Goal: Task Accomplishment & Management: Manage account settings

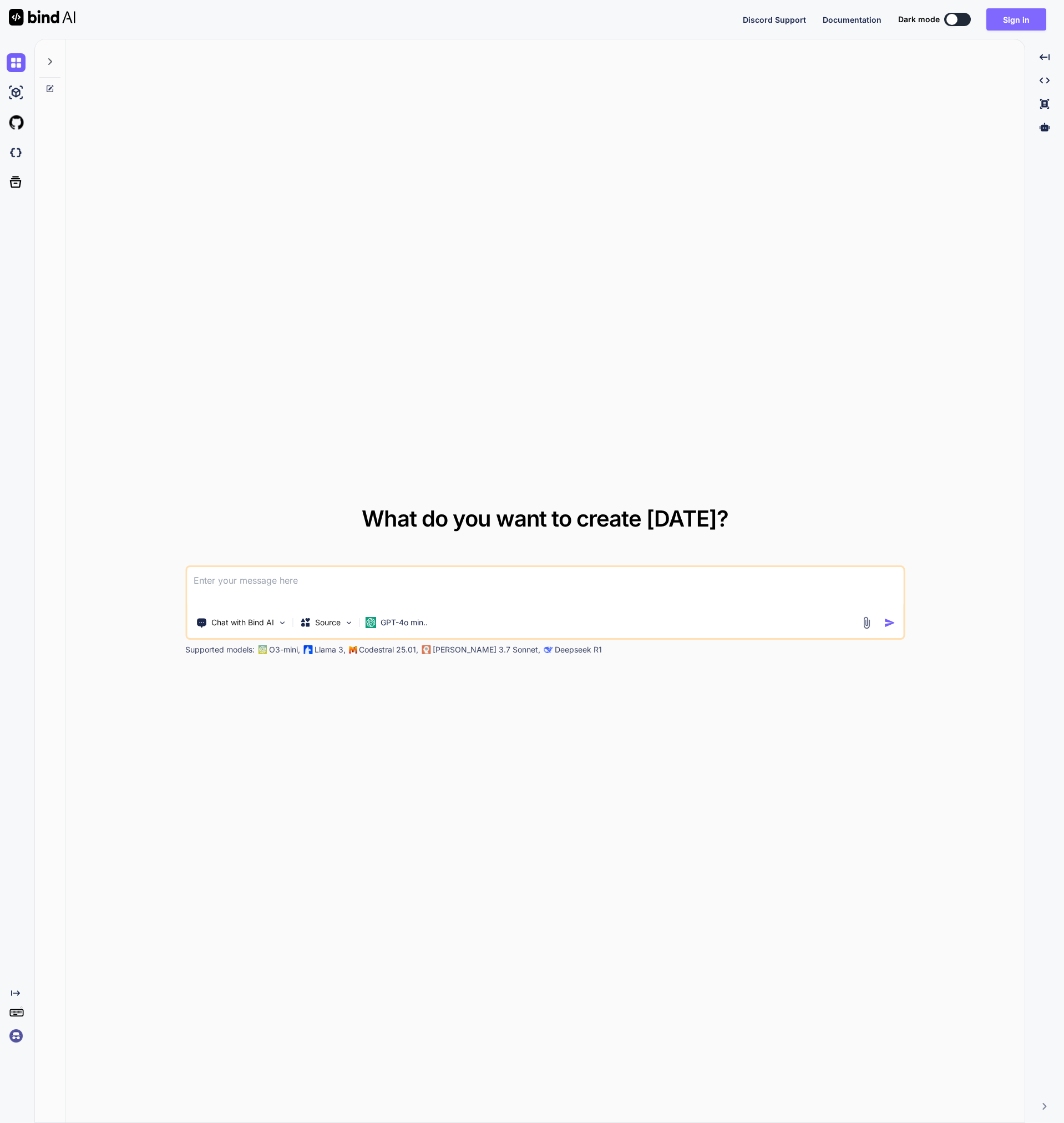
click at [1023, 23] on button "Sign in" at bounding box center [1016, 19] width 60 height 22
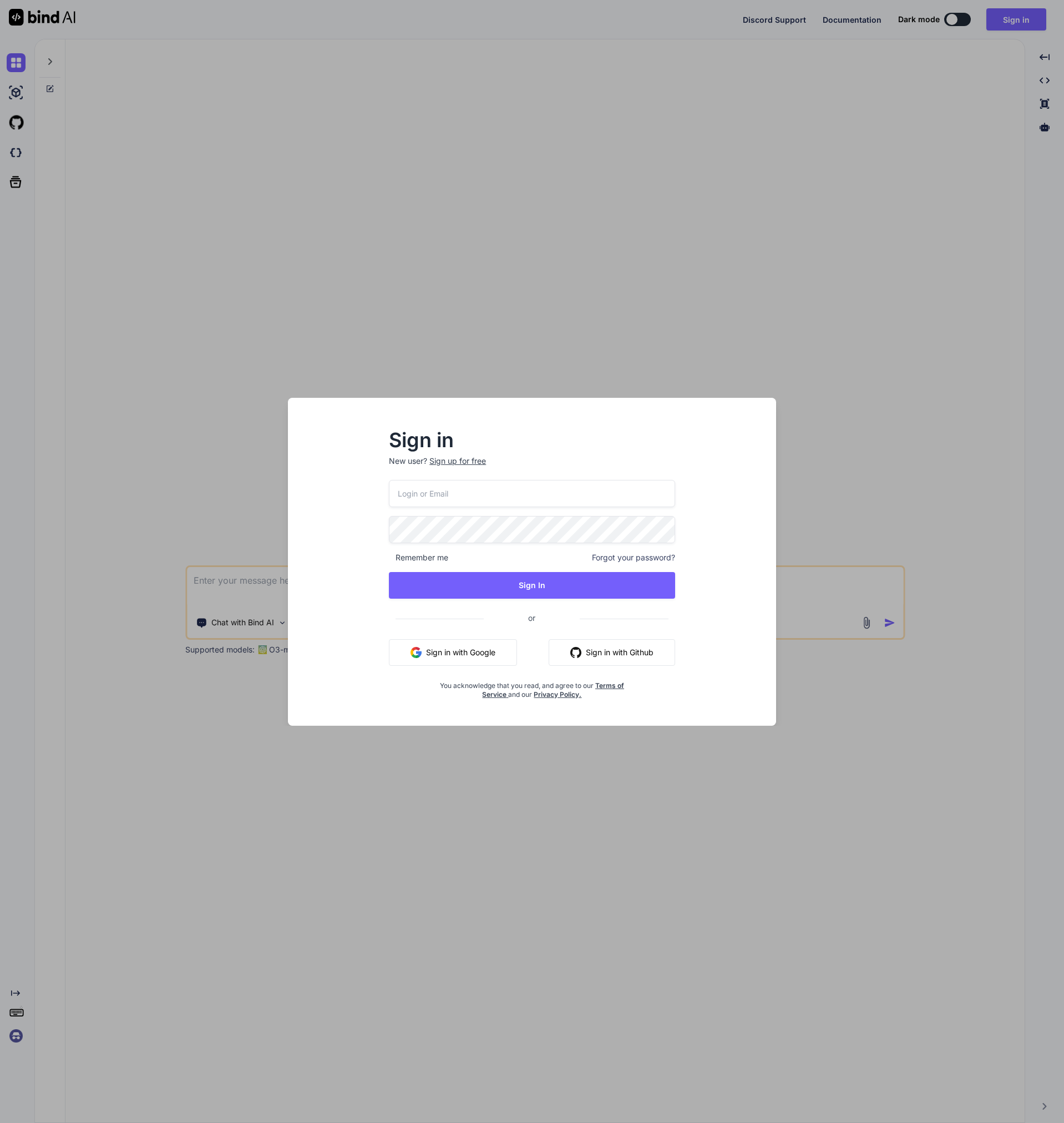
click at [526, 506] on input "email" at bounding box center [532, 493] width 286 height 27
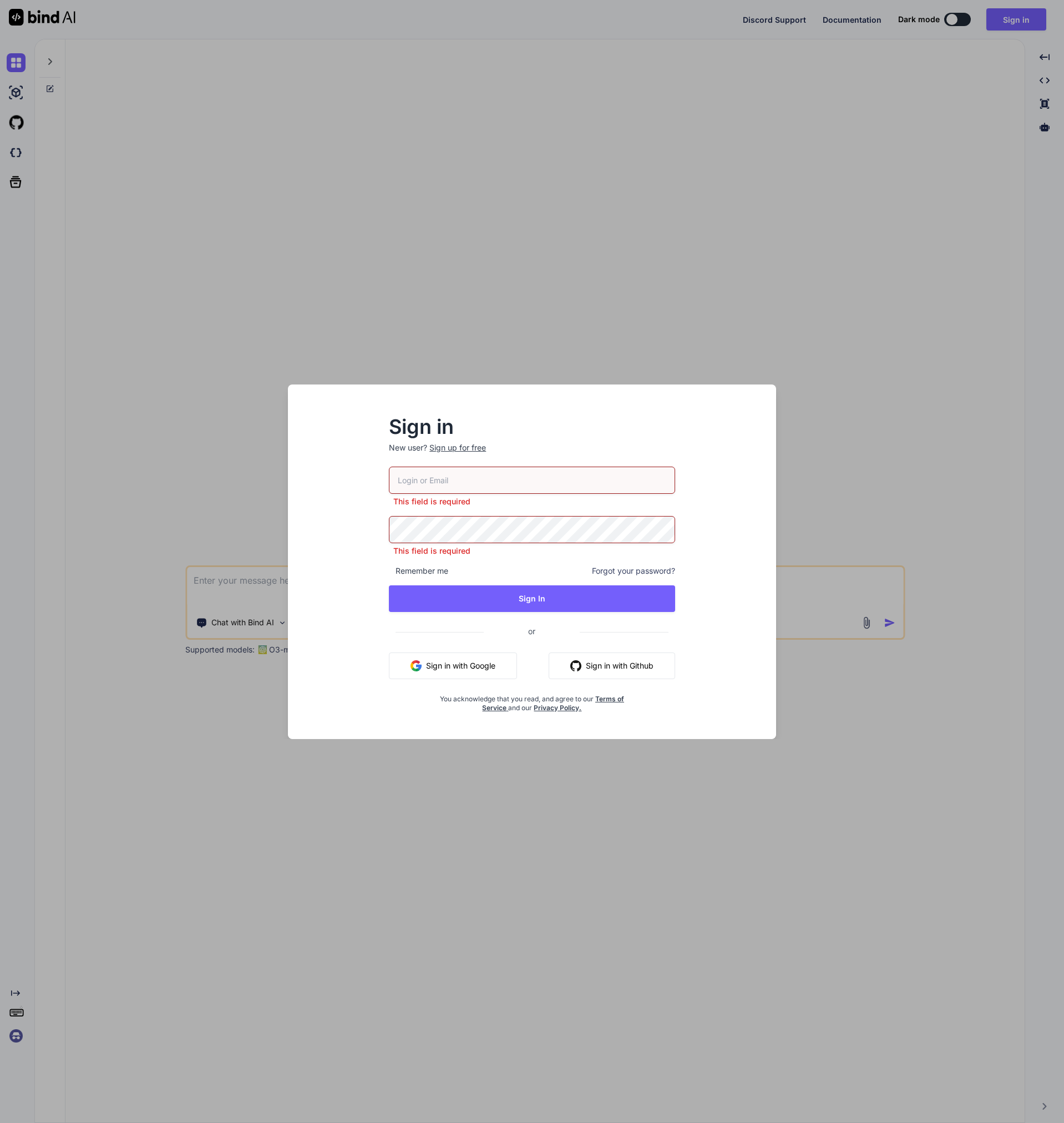
click at [495, 479] on input "email" at bounding box center [532, 480] width 286 height 27
click at [495, 475] on input "email" at bounding box center [532, 480] width 286 height 27
type input "[EMAIL_ADDRESS][DOMAIN_NAME]"
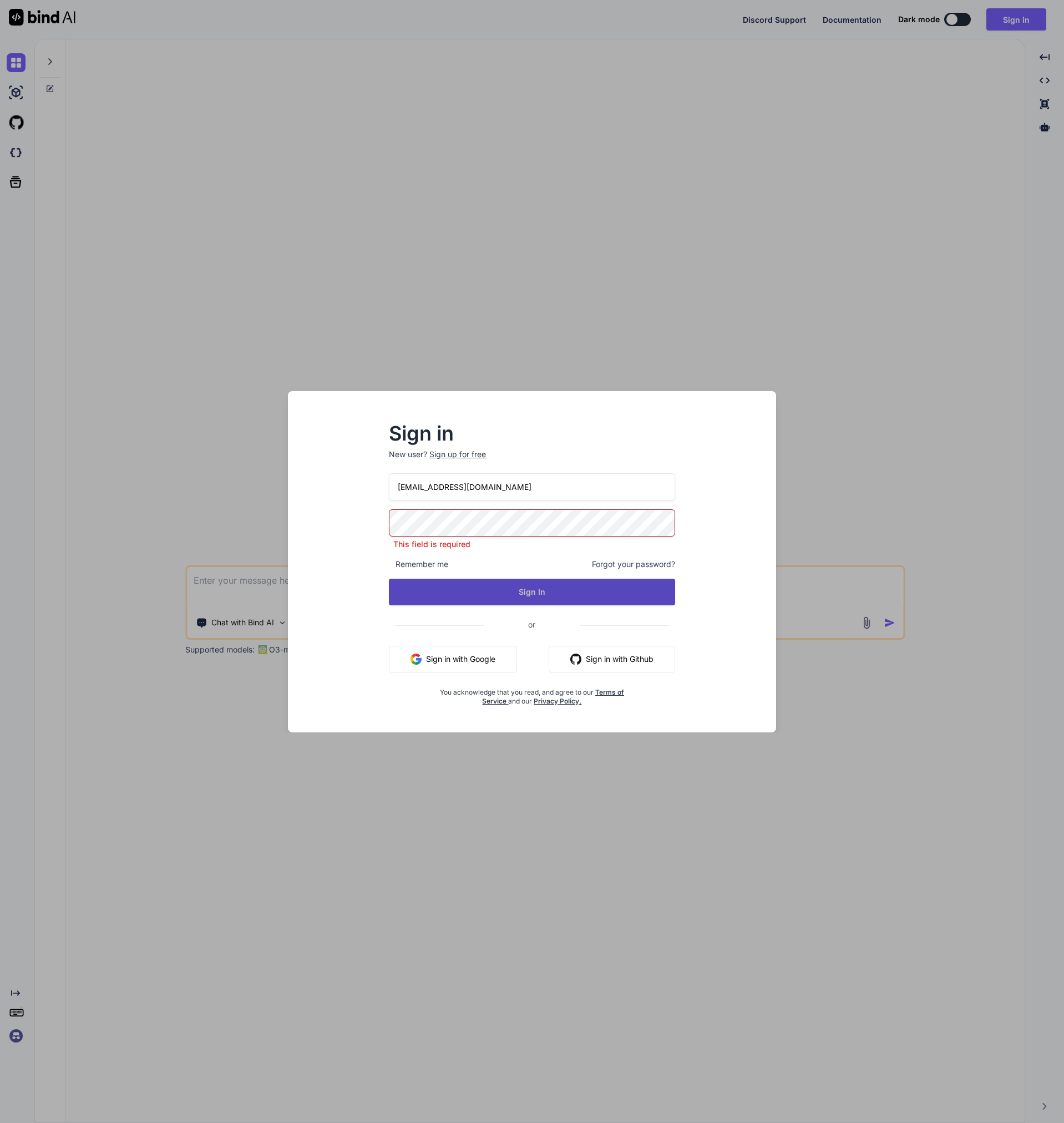
click at [496, 588] on button "Sign In" at bounding box center [532, 592] width 286 height 27
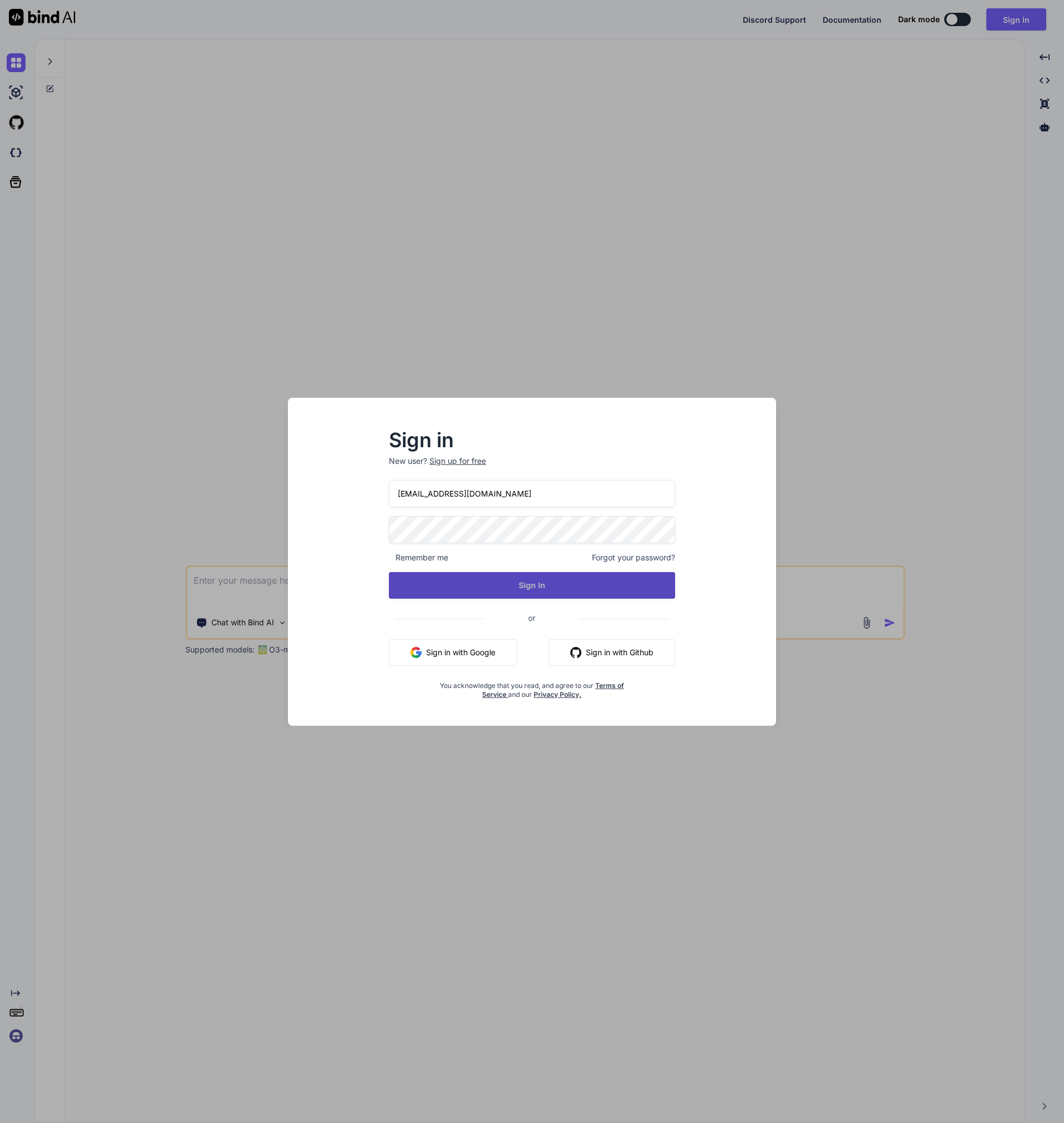
click at [525, 584] on button "Sign In" at bounding box center [532, 585] width 286 height 27
click at [622, 554] on span "Forgot your password?" at bounding box center [633, 557] width 83 height 11
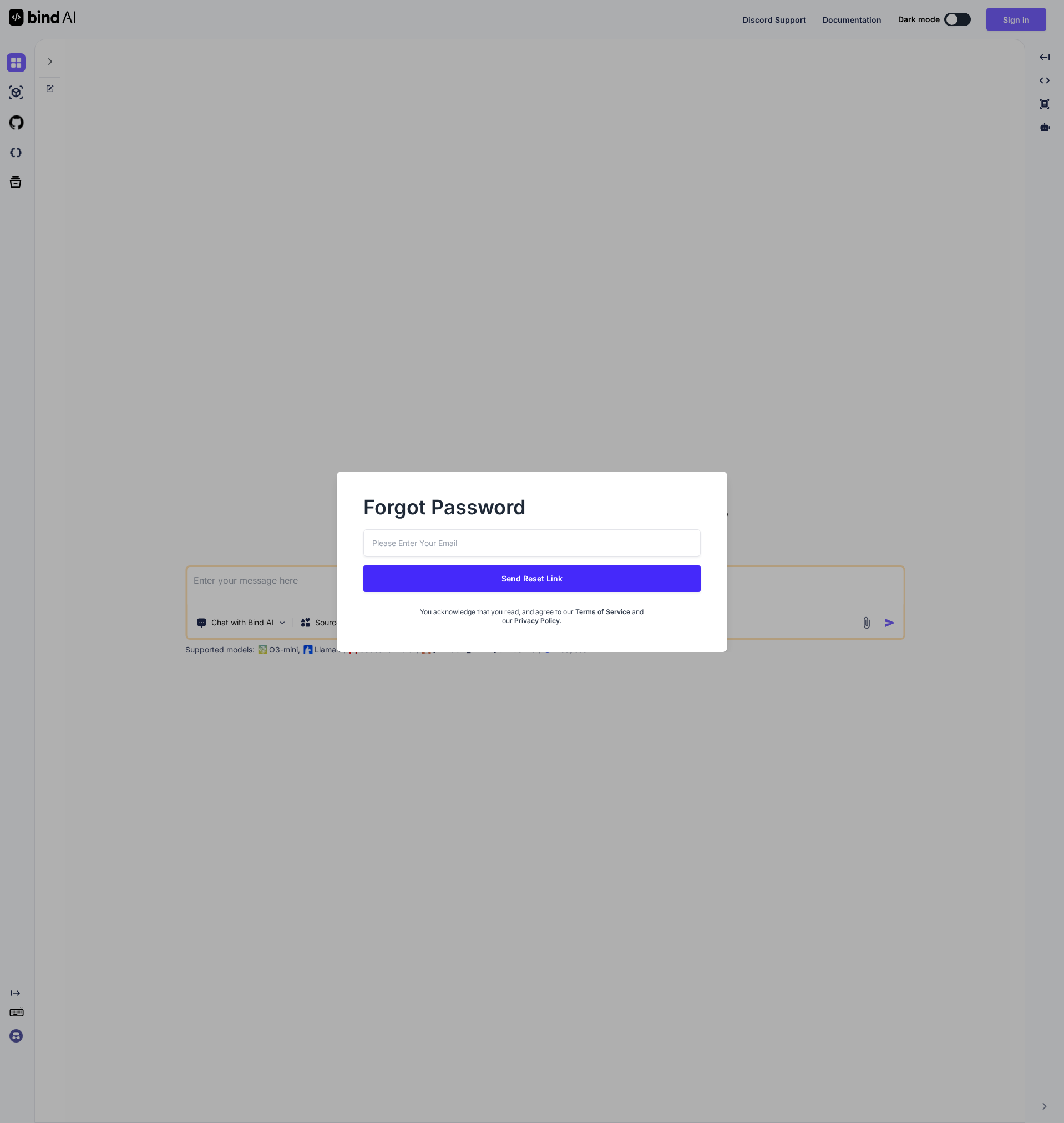
click at [438, 520] on div "Forgot Password" at bounding box center [531, 514] width 337 height 31
click at [431, 534] on input "email" at bounding box center [531, 543] width 337 height 27
type input "[EMAIL_ADDRESS][DOMAIN_NAME]"
click at [526, 573] on button "Send Reset Link" at bounding box center [531, 578] width 337 height 27
click at [506, 581] on button "Send Reset Link" at bounding box center [531, 578] width 337 height 27
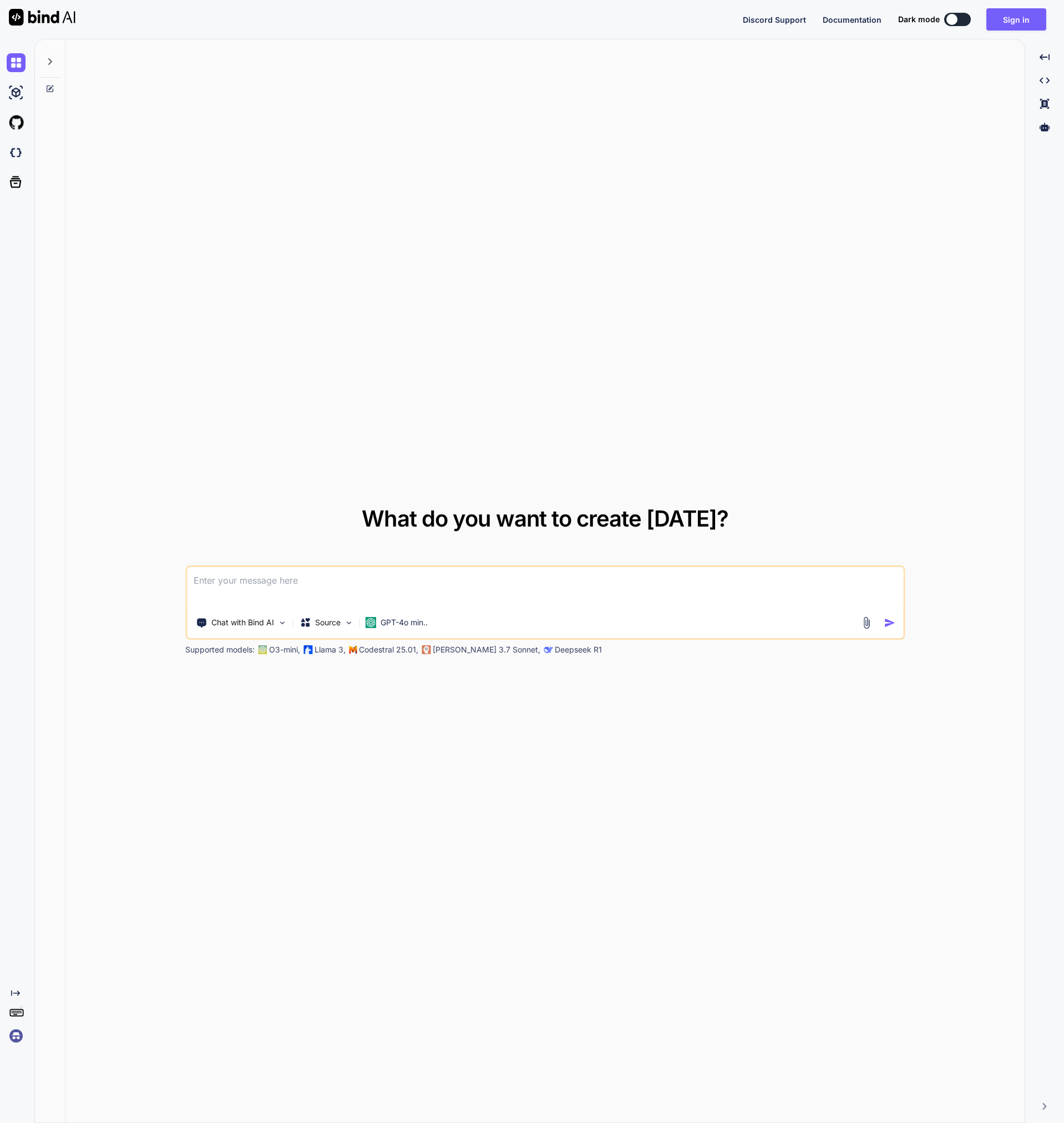
click at [694, 142] on div "What do you want to create [DATE]? Chat with Bind AI Source GPT-4o min.. Suppor…" at bounding box center [545, 581] width 959 height 1084
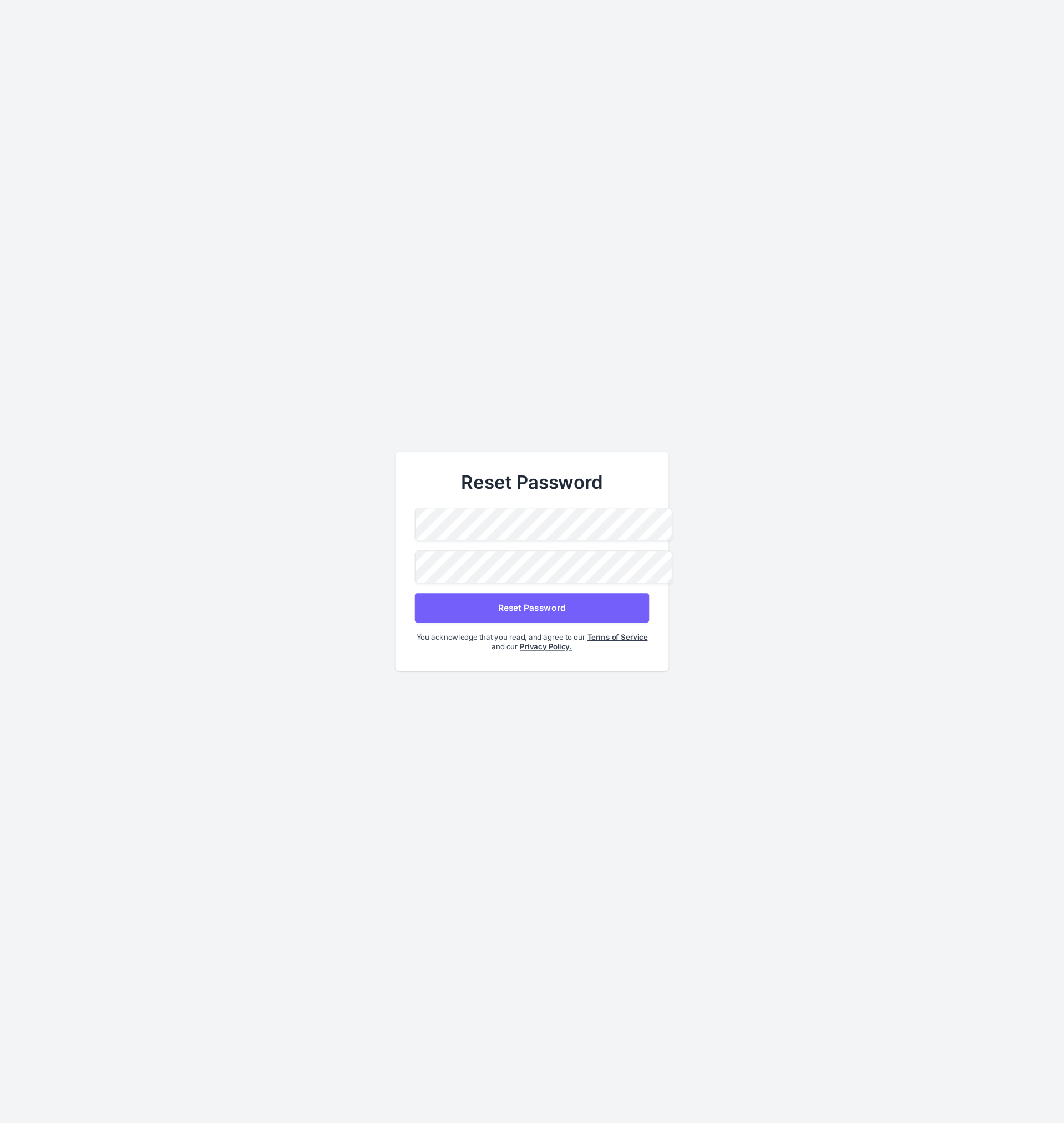
click at [506, 603] on button "Reset Password" at bounding box center [532, 607] width 234 height 29
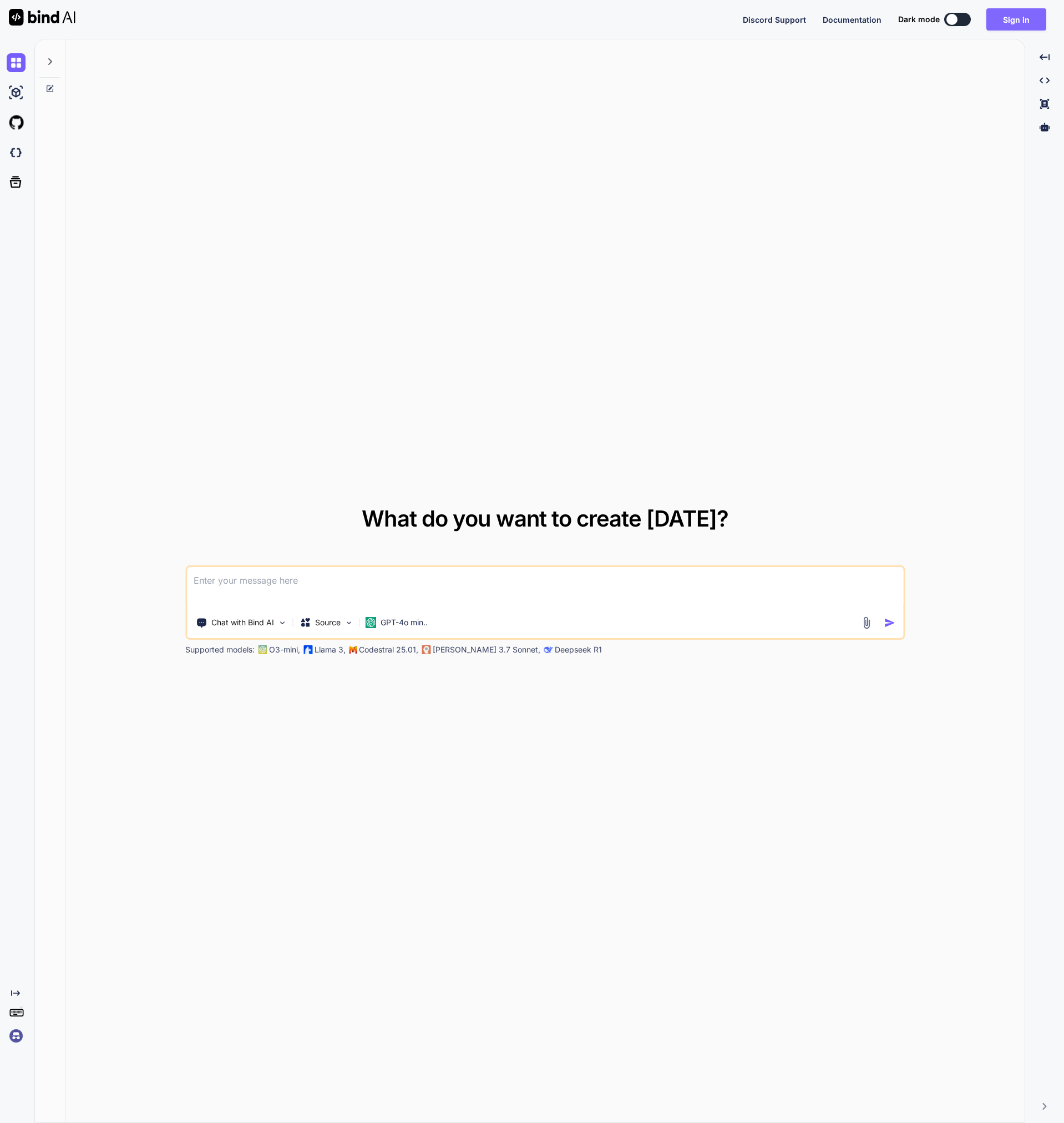
click at [1015, 17] on button "Sign in" at bounding box center [1016, 19] width 60 height 22
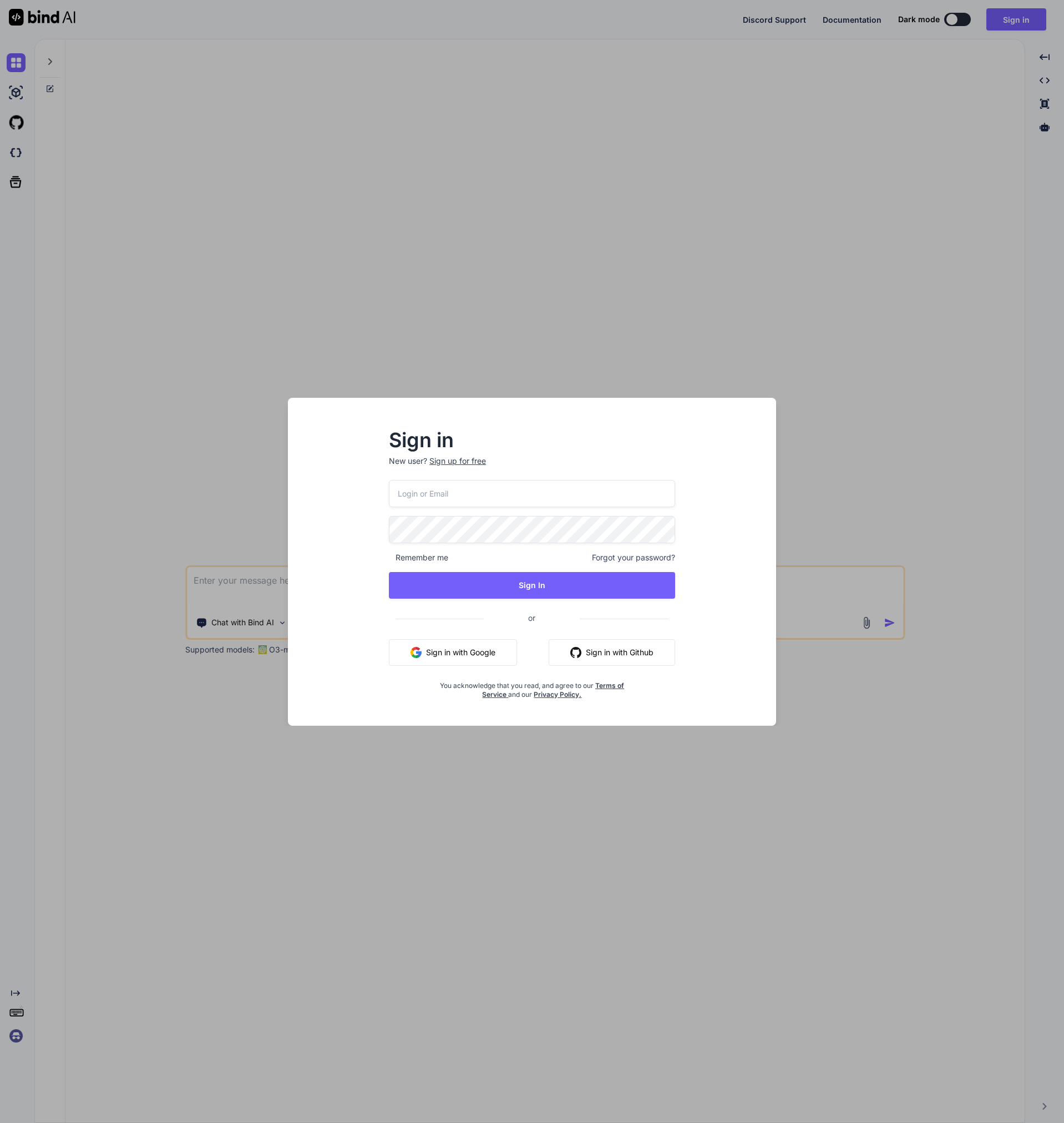
click at [505, 500] on div "Remember me Forgot your password? Sign In or Sign in with Google Sign in with G…" at bounding box center [532, 589] width 286 height 219
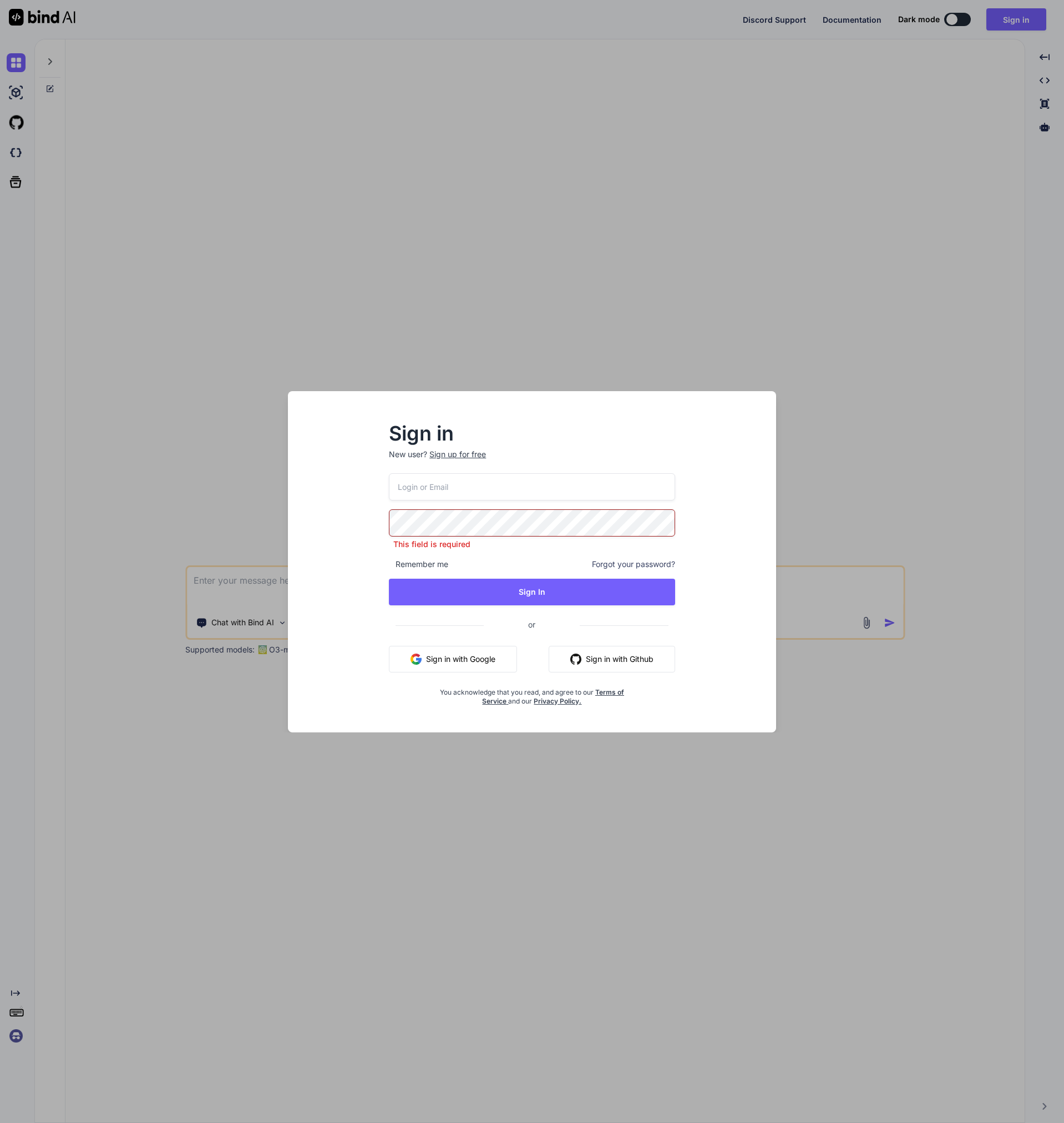
click at [495, 492] on input "email" at bounding box center [532, 487] width 286 height 27
type input "apps@supermtkg.agency"
click at [525, 601] on div "apps@supermtkg.agency This field is required Remember me Forgot your password? …" at bounding box center [532, 590] width 286 height 233
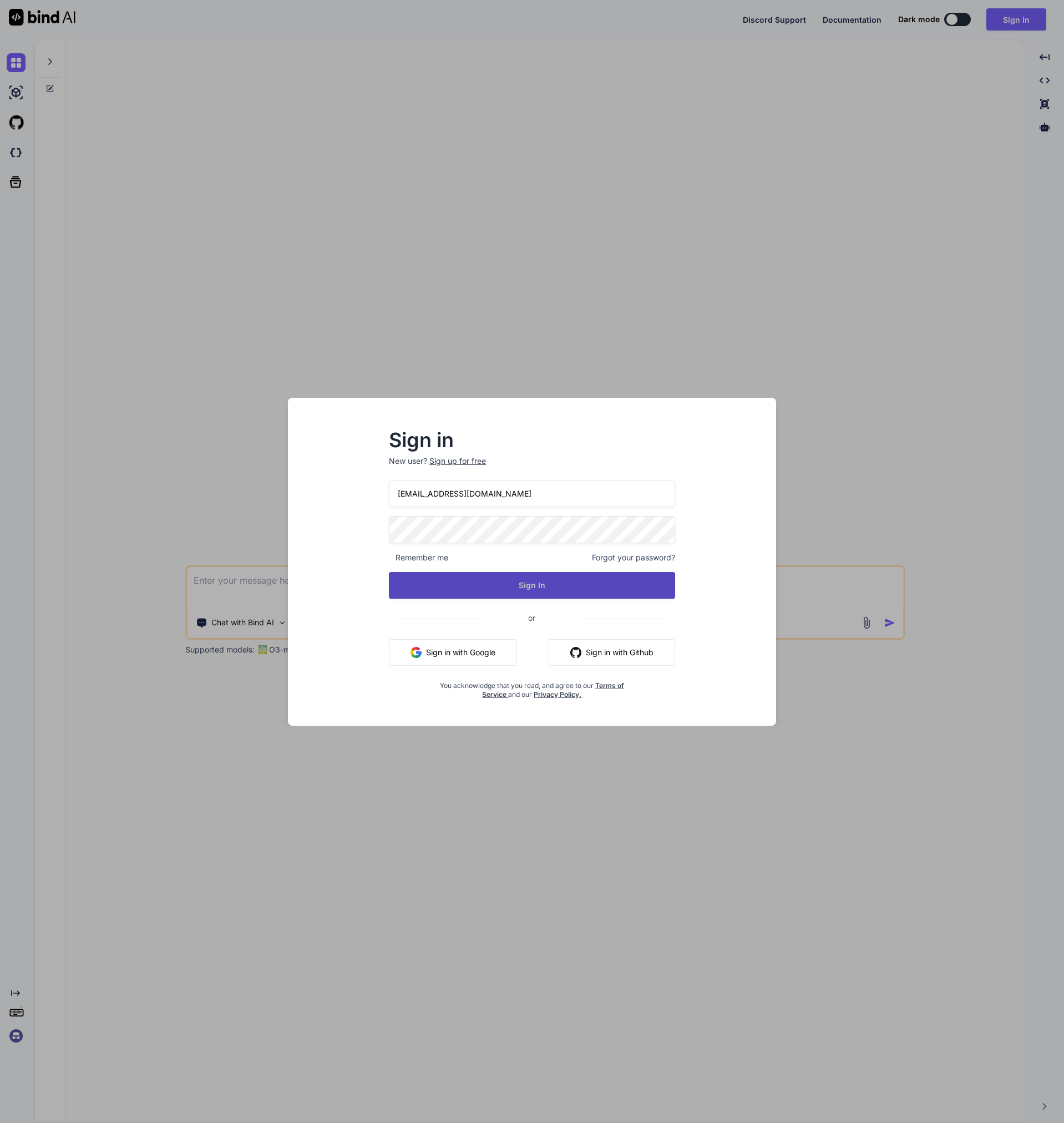
click at [529, 588] on button "Sign In" at bounding box center [532, 585] width 286 height 27
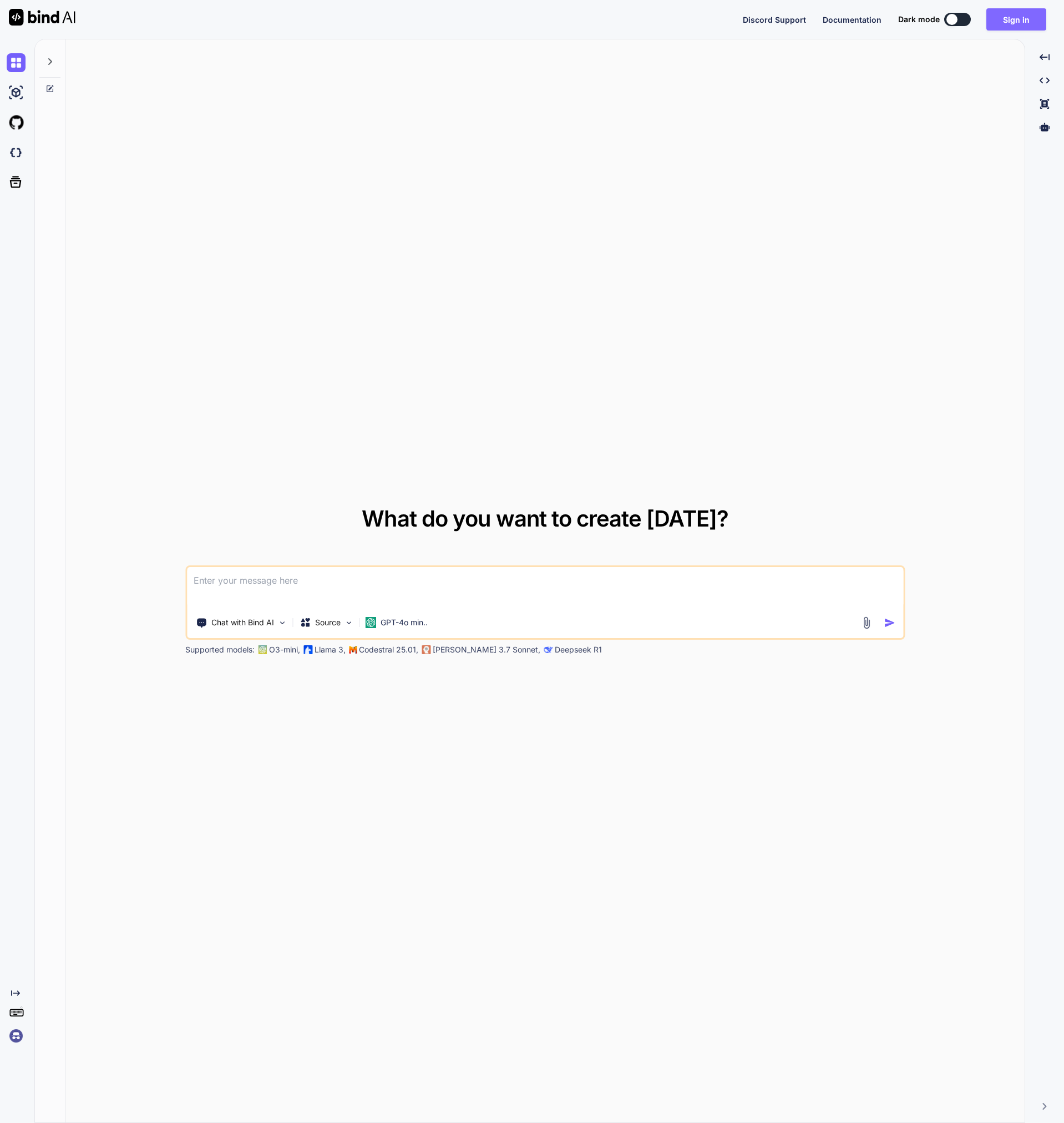
click at [1021, 21] on button "Sign in" at bounding box center [1016, 19] width 60 height 22
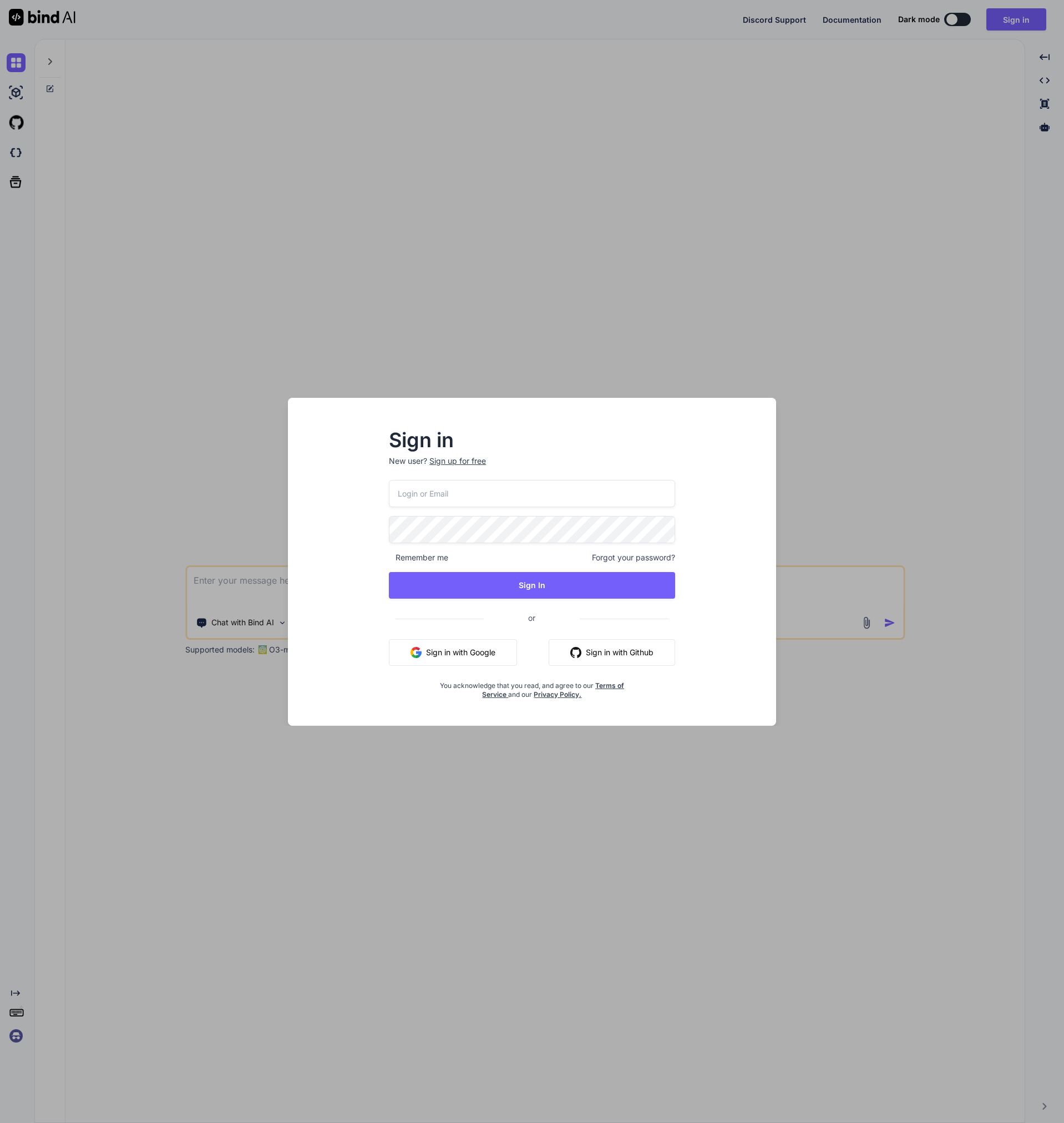
click at [475, 497] on input "email" at bounding box center [532, 493] width 286 height 27
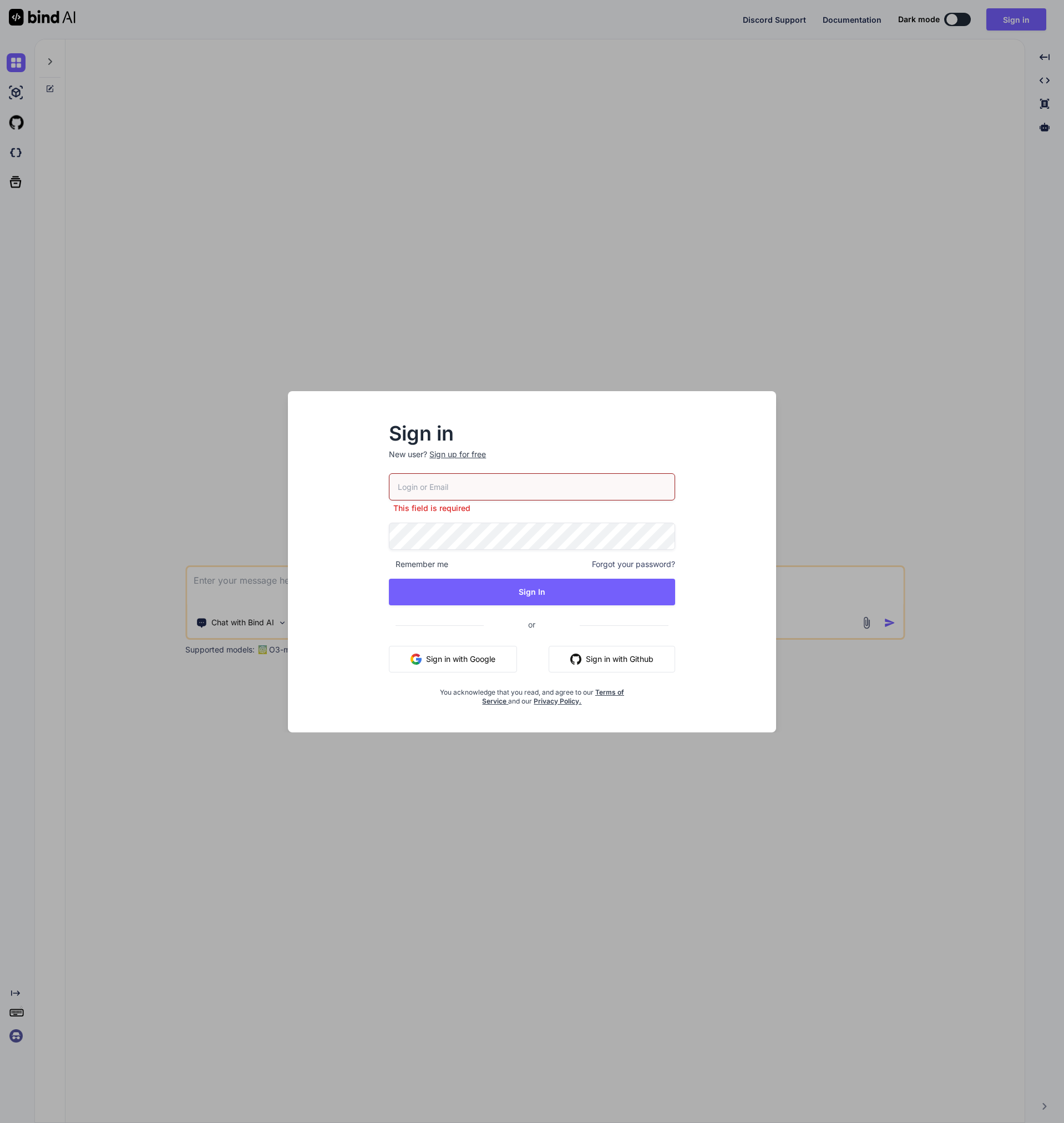
type input "[EMAIL_ADDRESS][DOMAIN_NAME]"
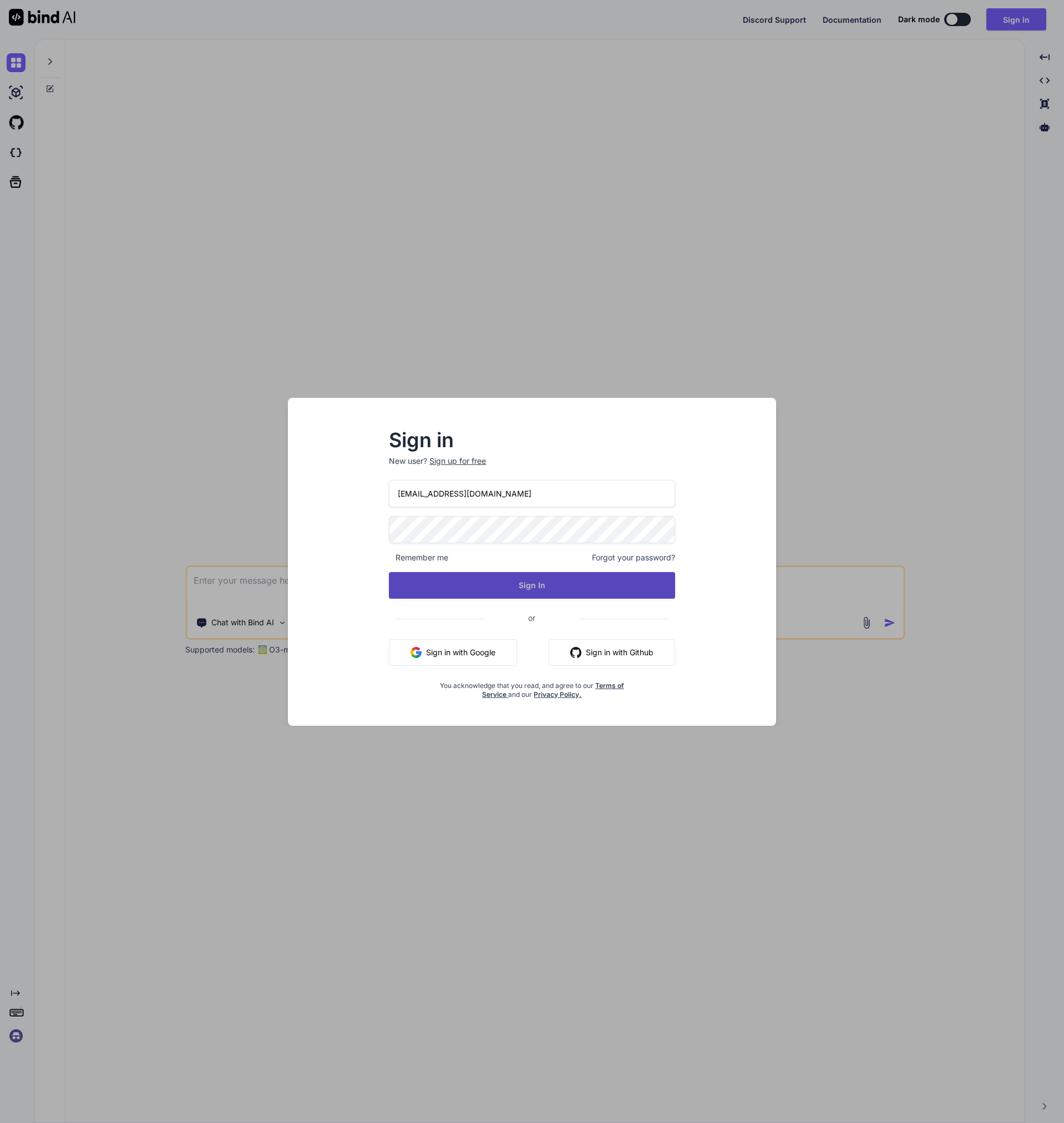
click at [517, 597] on button "Sign In" at bounding box center [532, 585] width 286 height 27
click at [537, 584] on button "Sign In" at bounding box center [532, 585] width 286 height 27
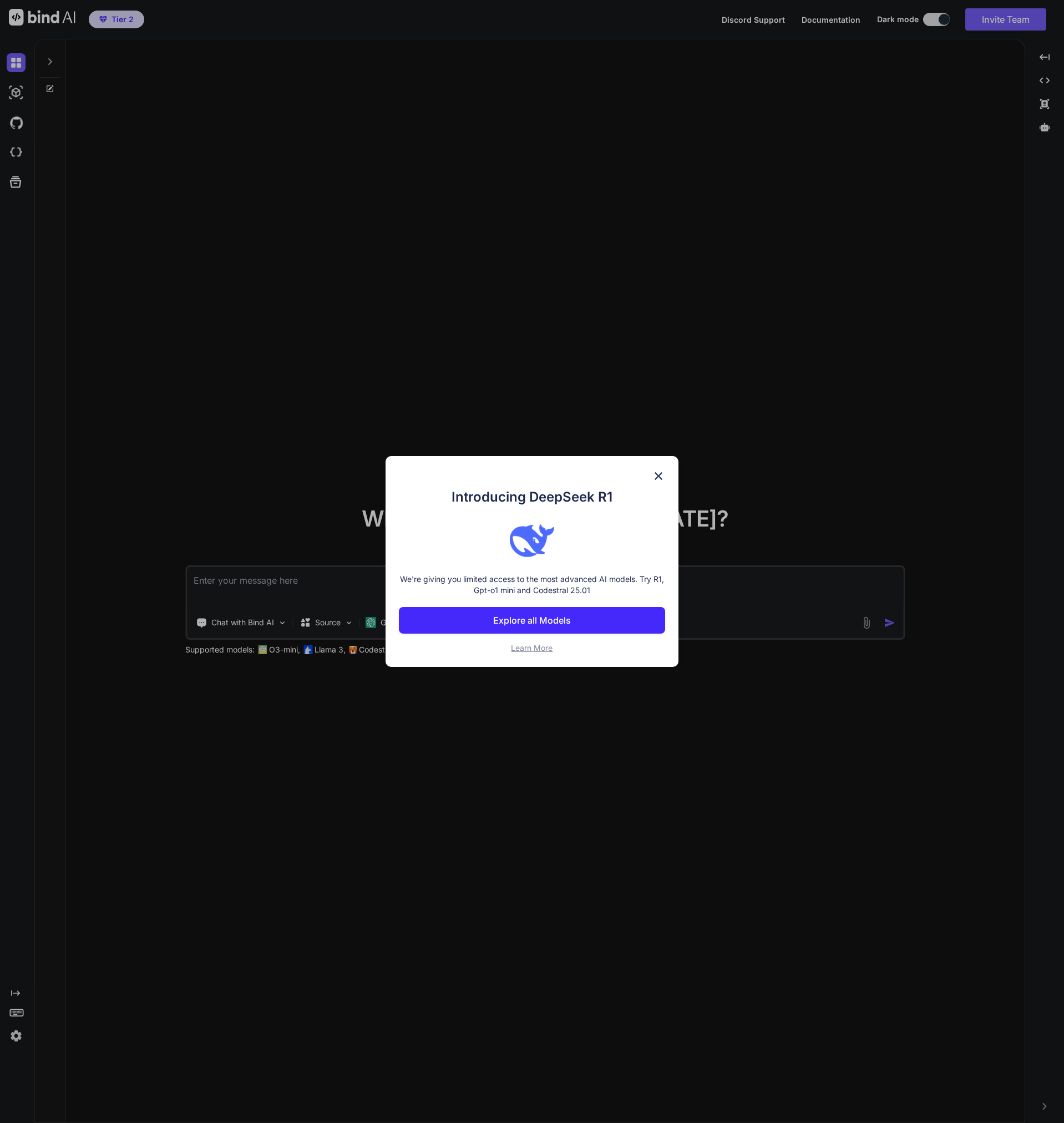
click at [659, 478] on img at bounding box center [658, 476] width 14 height 14
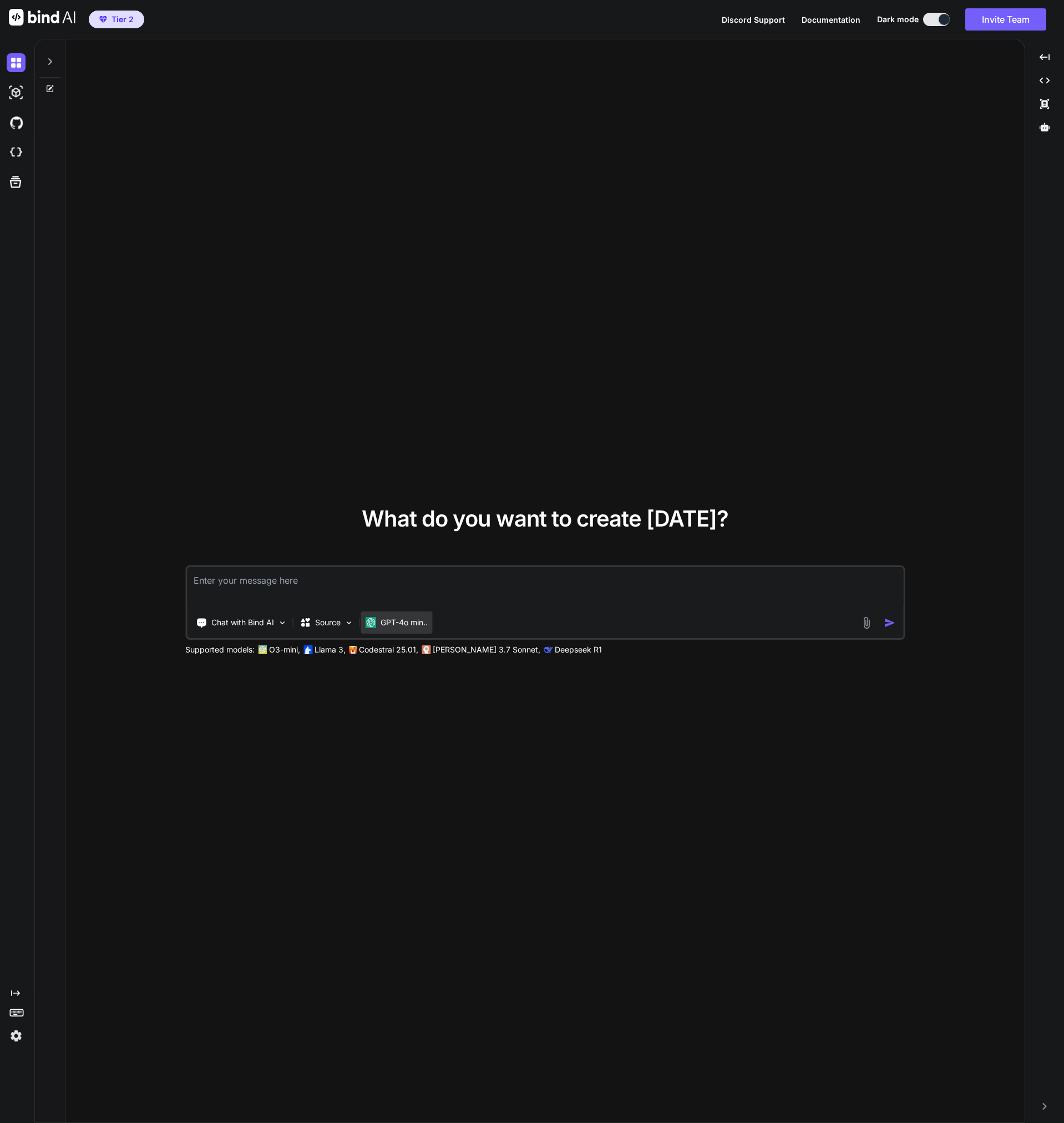
click at [401, 615] on div "GPT-4o min.." at bounding box center [396, 623] width 72 height 22
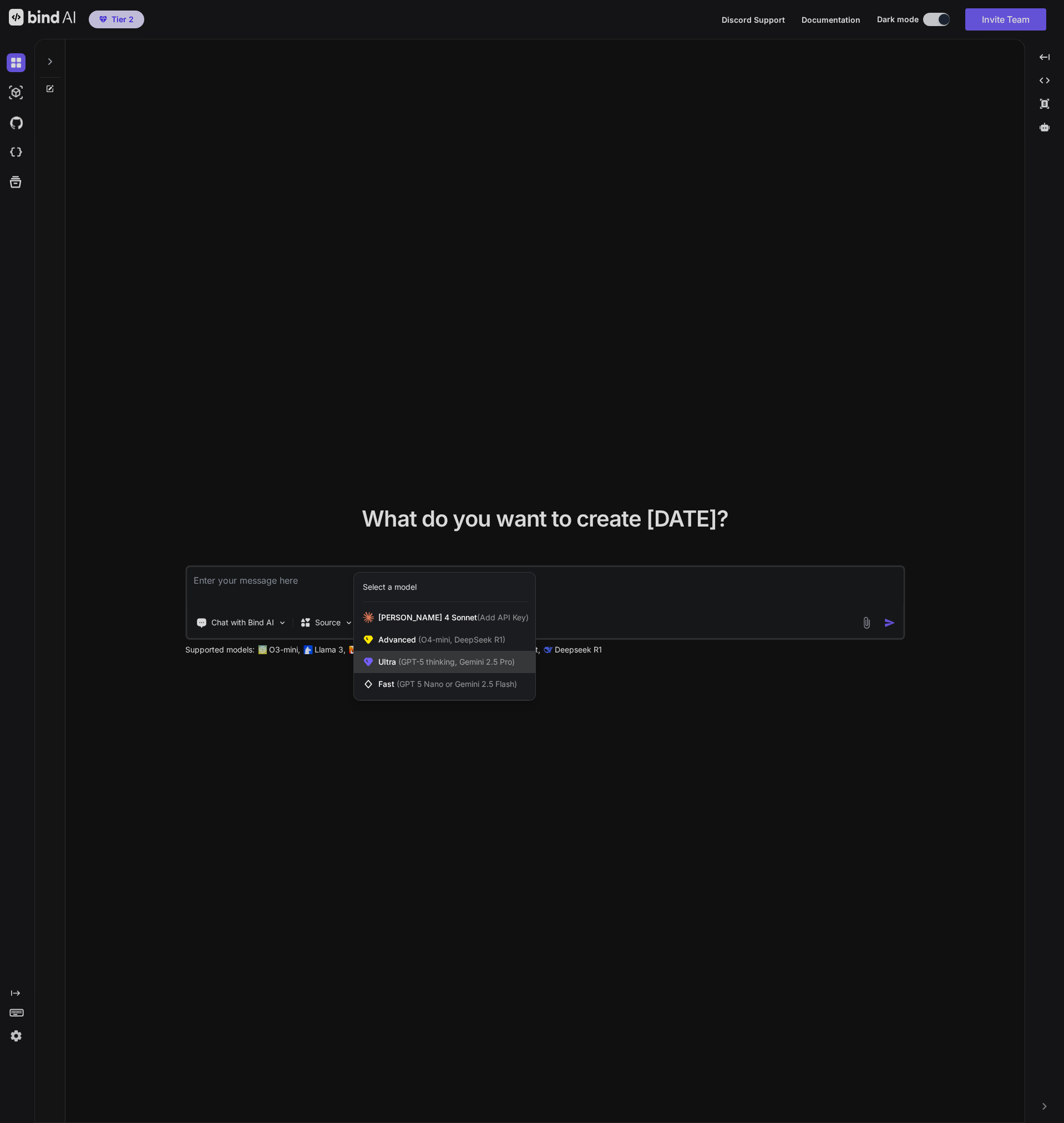
click at [467, 658] on span "(GPT-5 thinking, Gemini 2.5 Pro)" at bounding box center [456, 661] width 119 height 10
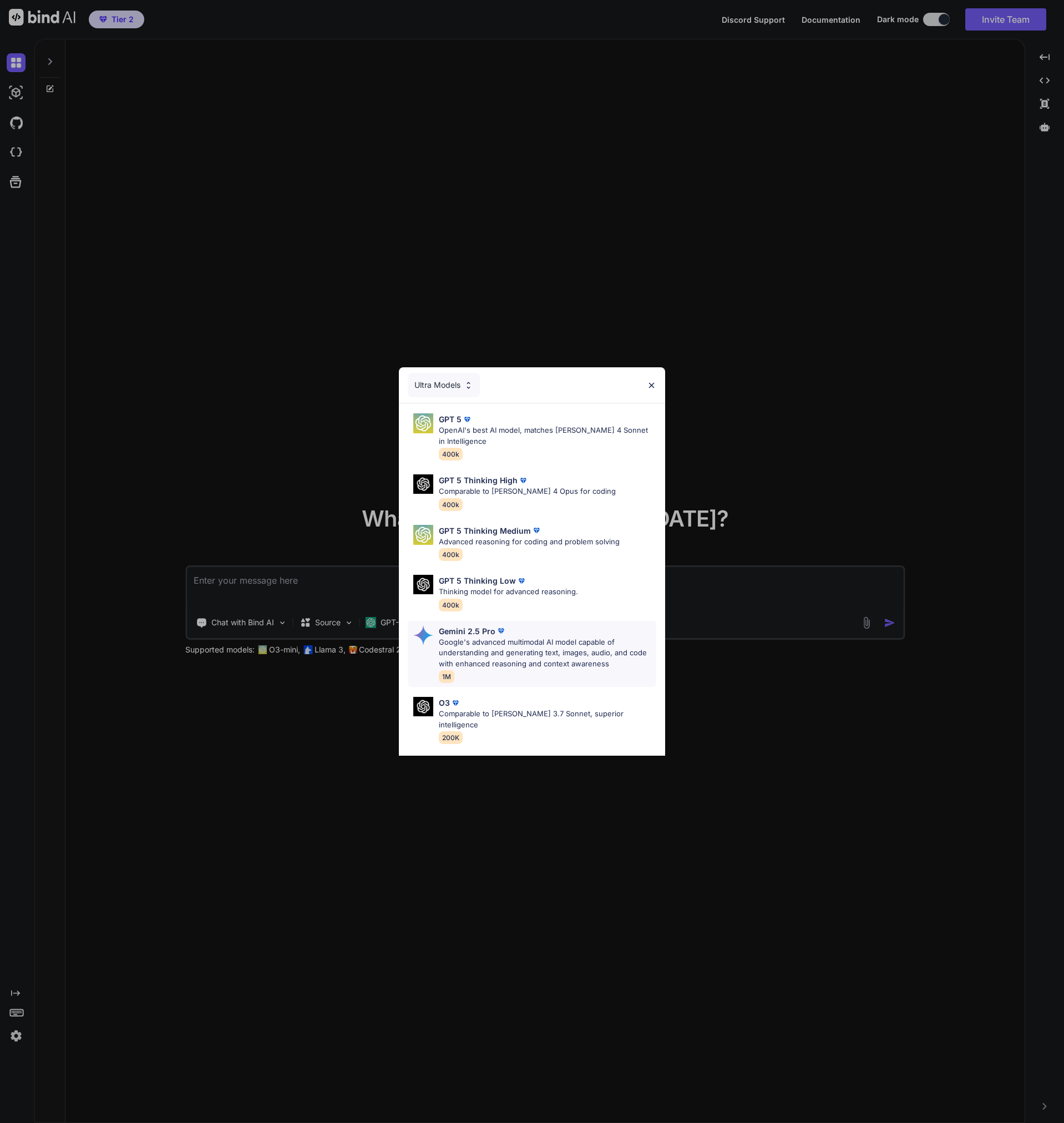
click at [455, 636] on p "Gemini 2.5 Pro" at bounding box center [467, 631] width 57 height 12
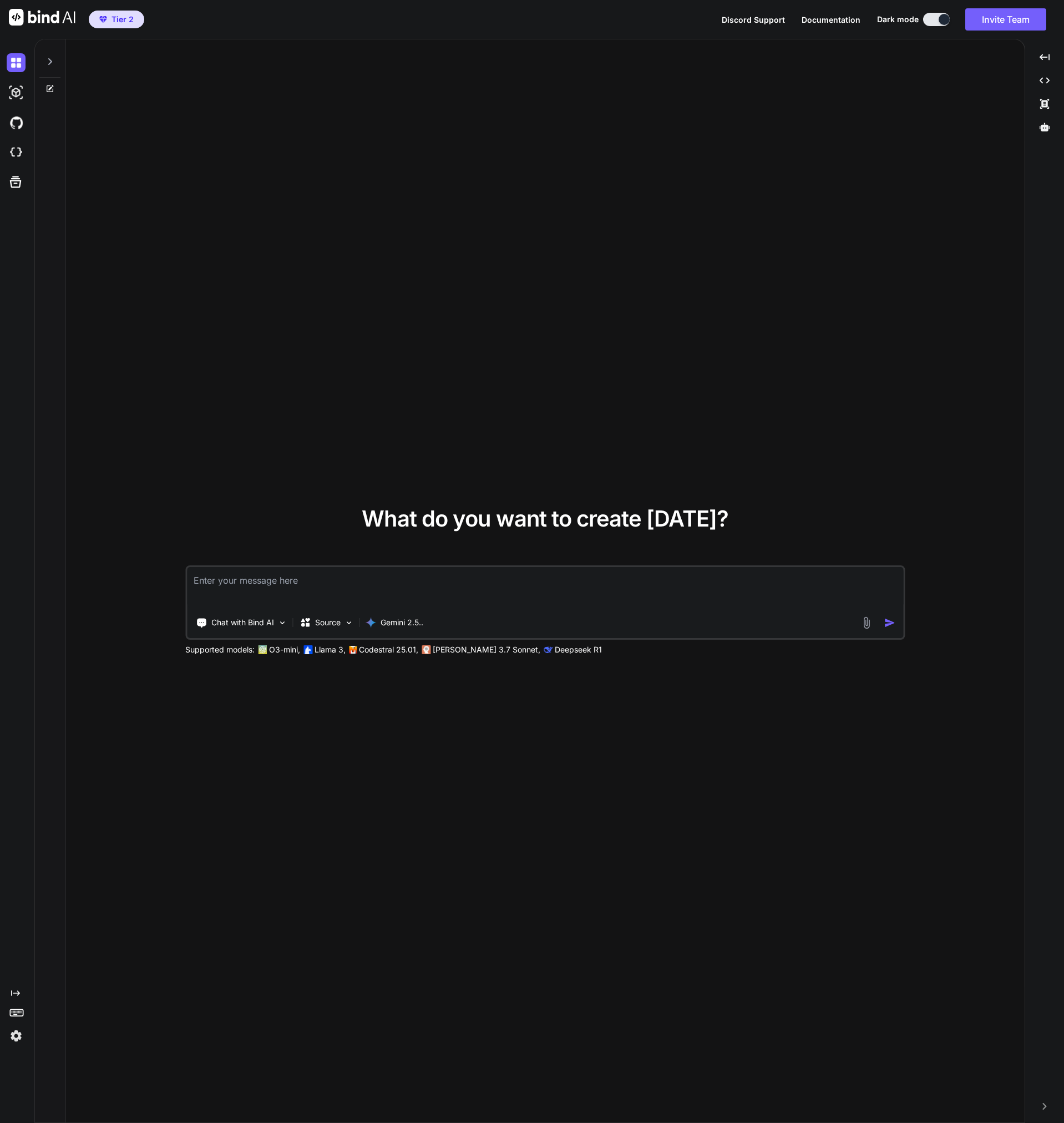
click at [471, 712] on div "What do you want to create today? Chat with Bind AI Source Gemini 2.5.. Support…" at bounding box center [545, 581] width 959 height 1084
click at [15, 1040] on img at bounding box center [16, 1035] width 19 height 19
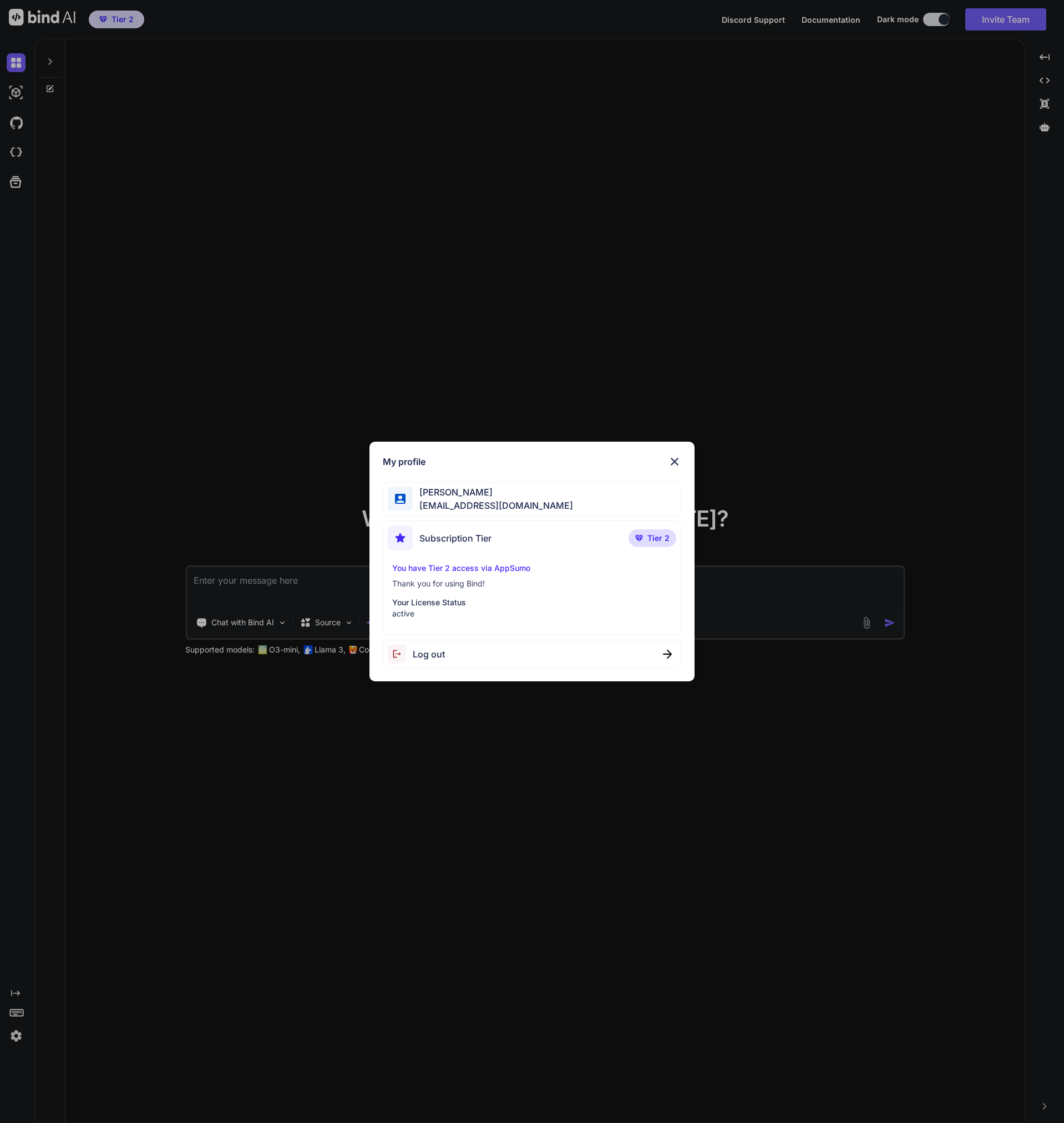
click at [431, 652] on span "Log out" at bounding box center [429, 654] width 32 height 14
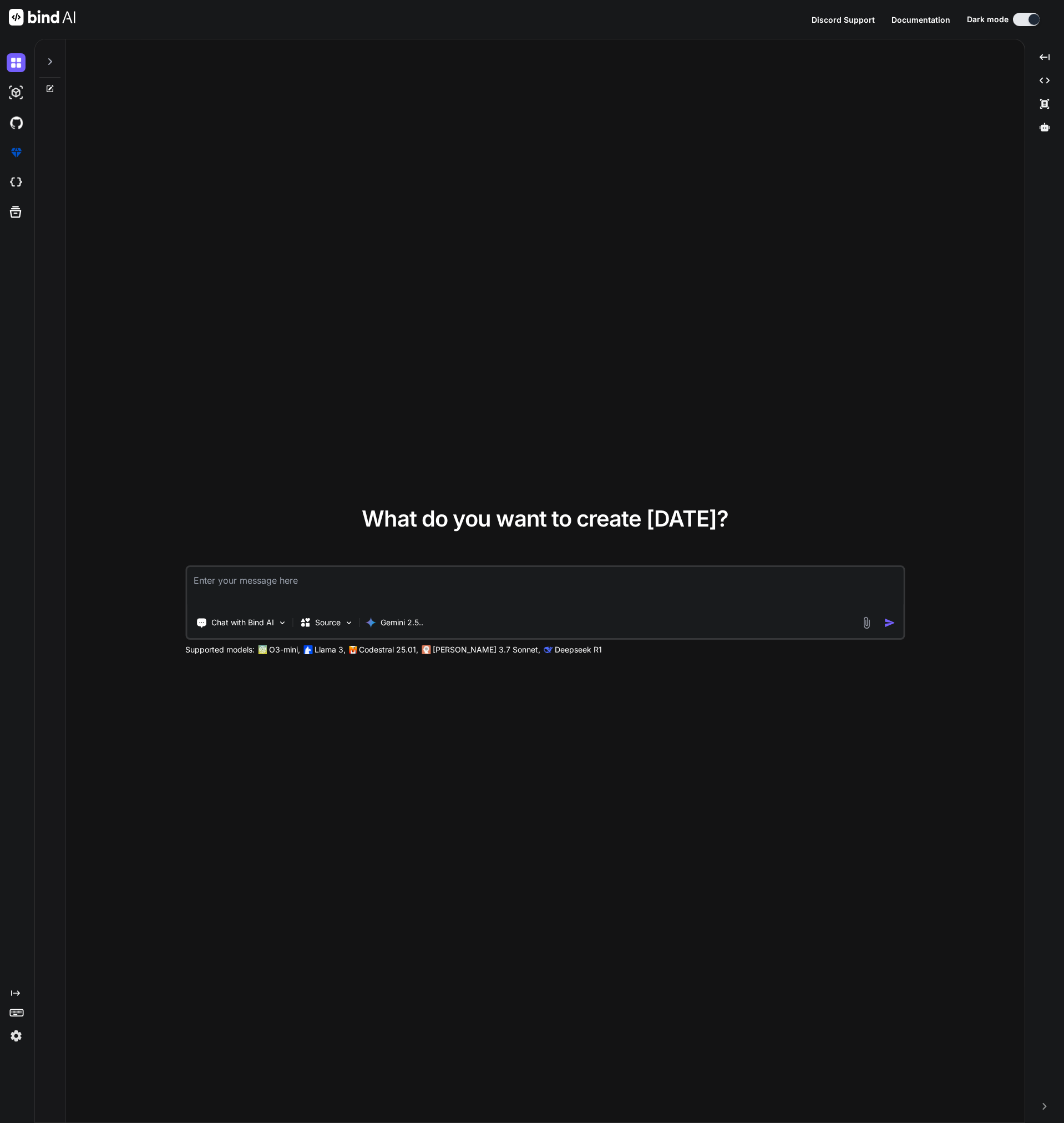
type textarea "x"
